Goal: Task Accomplishment & Management: Use online tool/utility

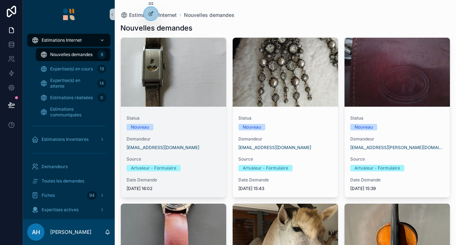
click at [186, 97] on div "scrollable content" at bounding box center [173, 72] width 105 height 69
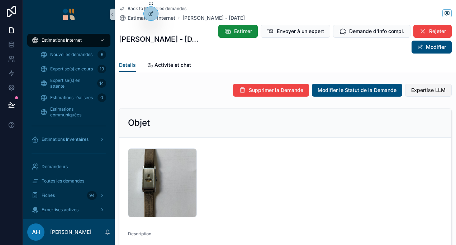
click at [422, 91] on span "Expertise LLM" at bounding box center [428, 89] width 34 height 7
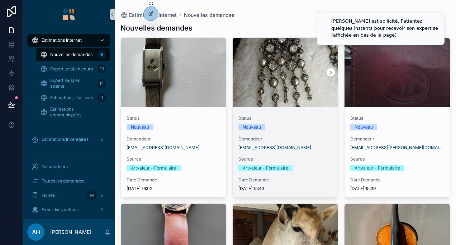
click at [327, 109] on div "Status Nouveau Demandeur [EMAIL_ADDRESS][DOMAIN_NAME] Source Artvaleur - Formul…" at bounding box center [285, 152] width 105 height 87
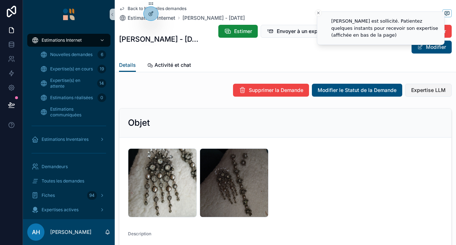
click at [417, 88] on span "Expertise LLM" at bounding box center [428, 89] width 34 height 7
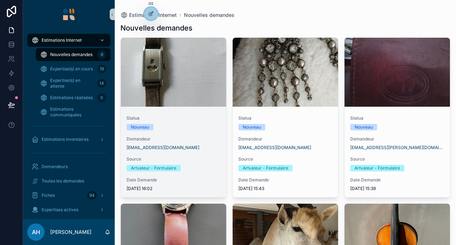
click at [176, 116] on span "Status" at bounding box center [174, 118] width 94 height 6
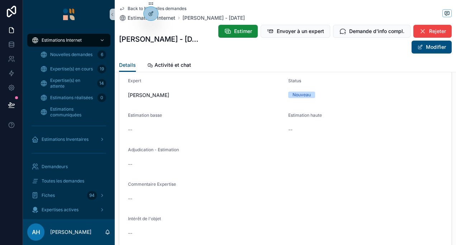
scroll to position [559, 0]
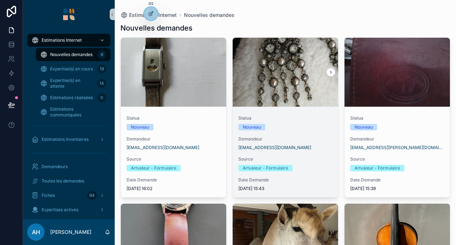
click at [292, 83] on div "scrollable content" at bounding box center [285, 72] width 105 height 69
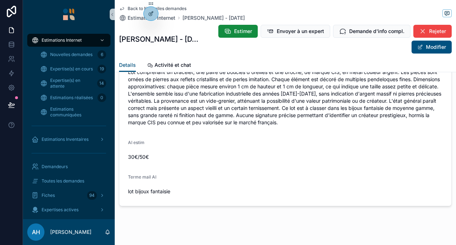
scroll to position [932, 0]
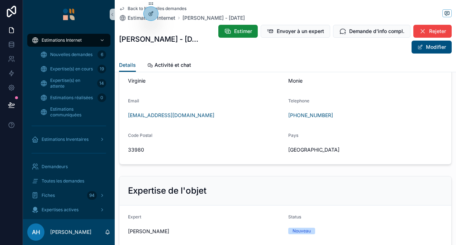
click at [121, 6] on icon "scrollable content" at bounding box center [122, 9] width 6 height 6
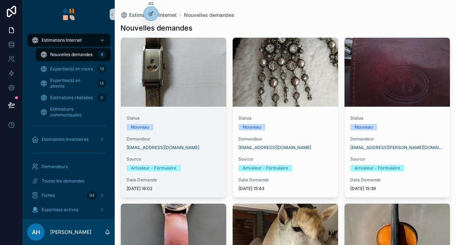
click at [181, 79] on div "scrollable content" at bounding box center [173, 72] width 105 height 69
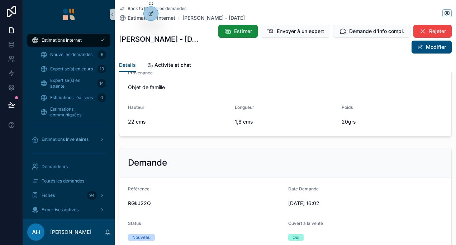
scroll to position [918, 0]
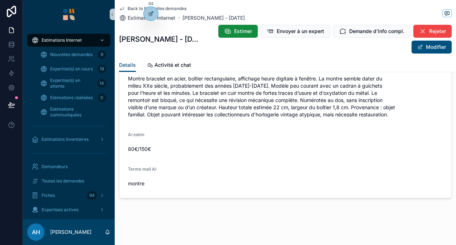
click at [122, 7] on icon "scrollable content" at bounding box center [122, 9] width 6 height 6
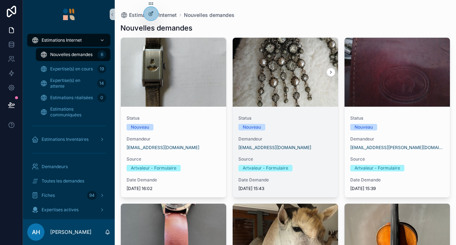
click at [258, 97] on div "scrollable content" at bounding box center [285, 72] width 105 height 69
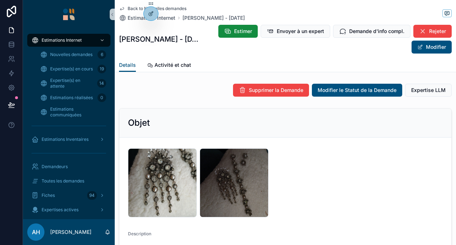
click at [123, 8] on icon "scrollable content" at bounding box center [122, 9] width 6 height 6
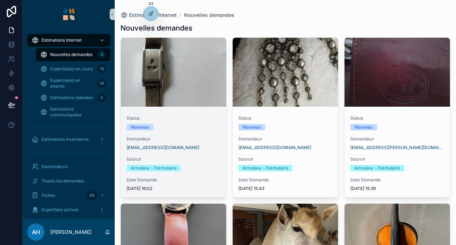
click at [172, 63] on div "scrollable content" at bounding box center [173, 72] width 105 height 69
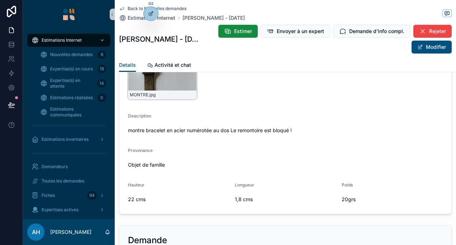
scroll to position [72, 0]
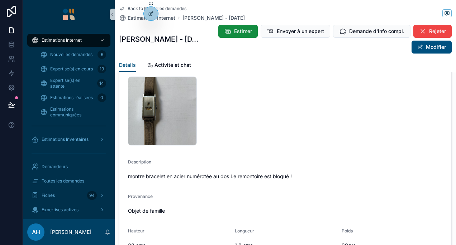
click at [123, 10] on icon "scrollable content" at bounding box center [122, 9] width 6 height 6
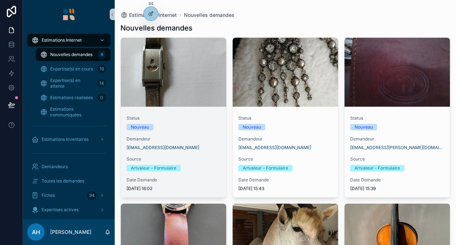
click at [179, 90] on div "scrollable content" at bounding box center [173, 72] width 105 height 69
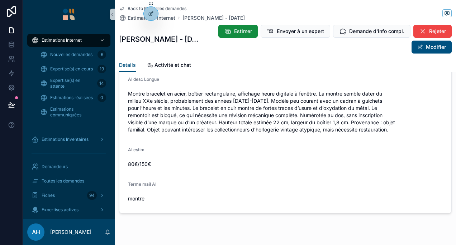
scroll to position [918, 0]
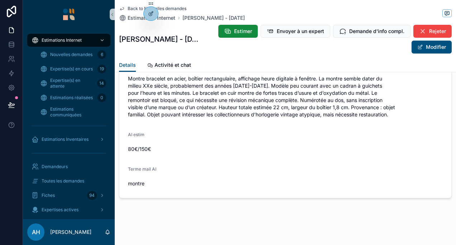
click at [125, 8] on link "Back to Nouvelles demandes" at bounding box center [152, 9] width 67 height 6
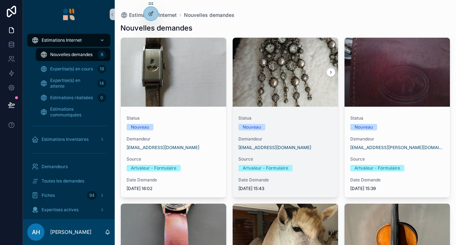
click at [265, 71] on div "scrollable content" at bounding box center [285, 72] width 105 height 9
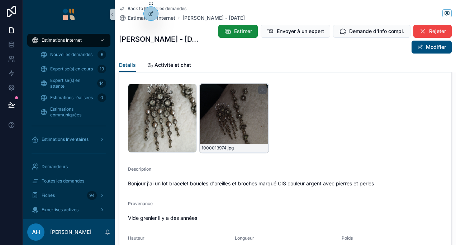
scroll to position [29, 0]
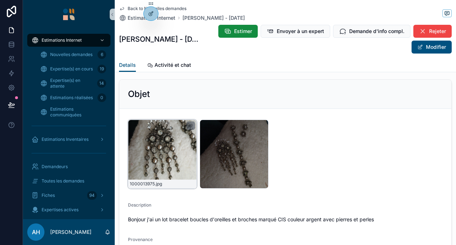
click at [161, 153] on div "1000013975 .jpg" at bounding box center [162, 153] width 69 height 69
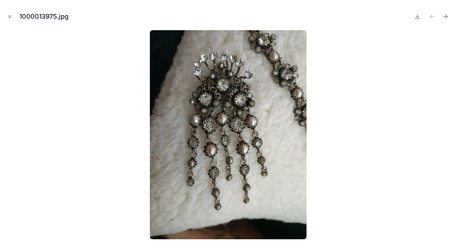
click at [341, 132] on div at bounding box center [228, 134] width 445 height 209
click at [13, 14] on button "Close modal" at bounding box center [10, 17] width 8 height 8
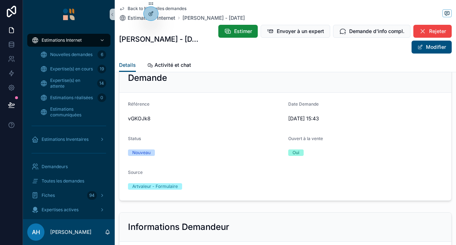
scroll to position [100, 0]
